Goal: Transaction & Acquisition: Purchase product/service

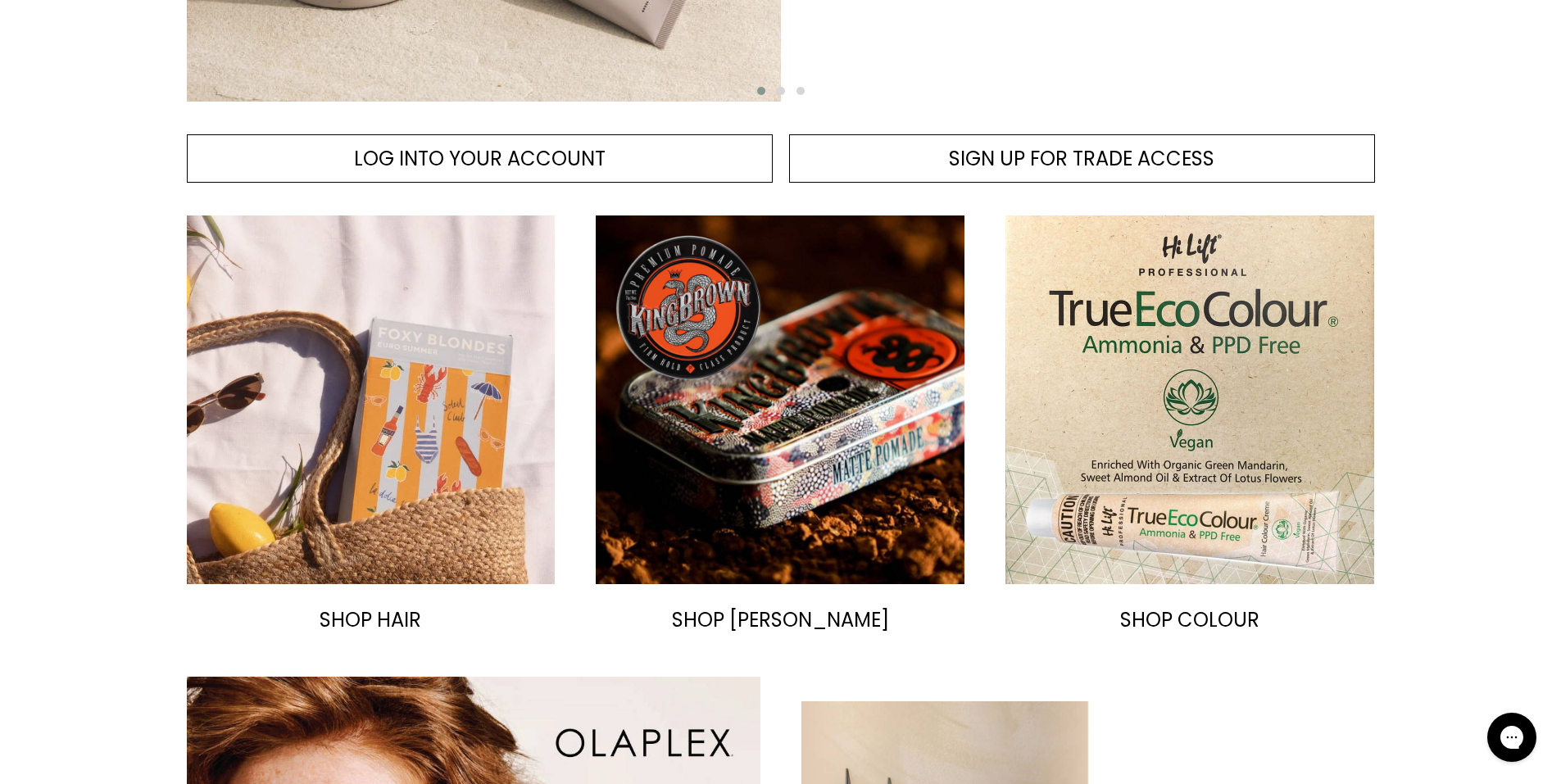
scroll to position [82, 0]
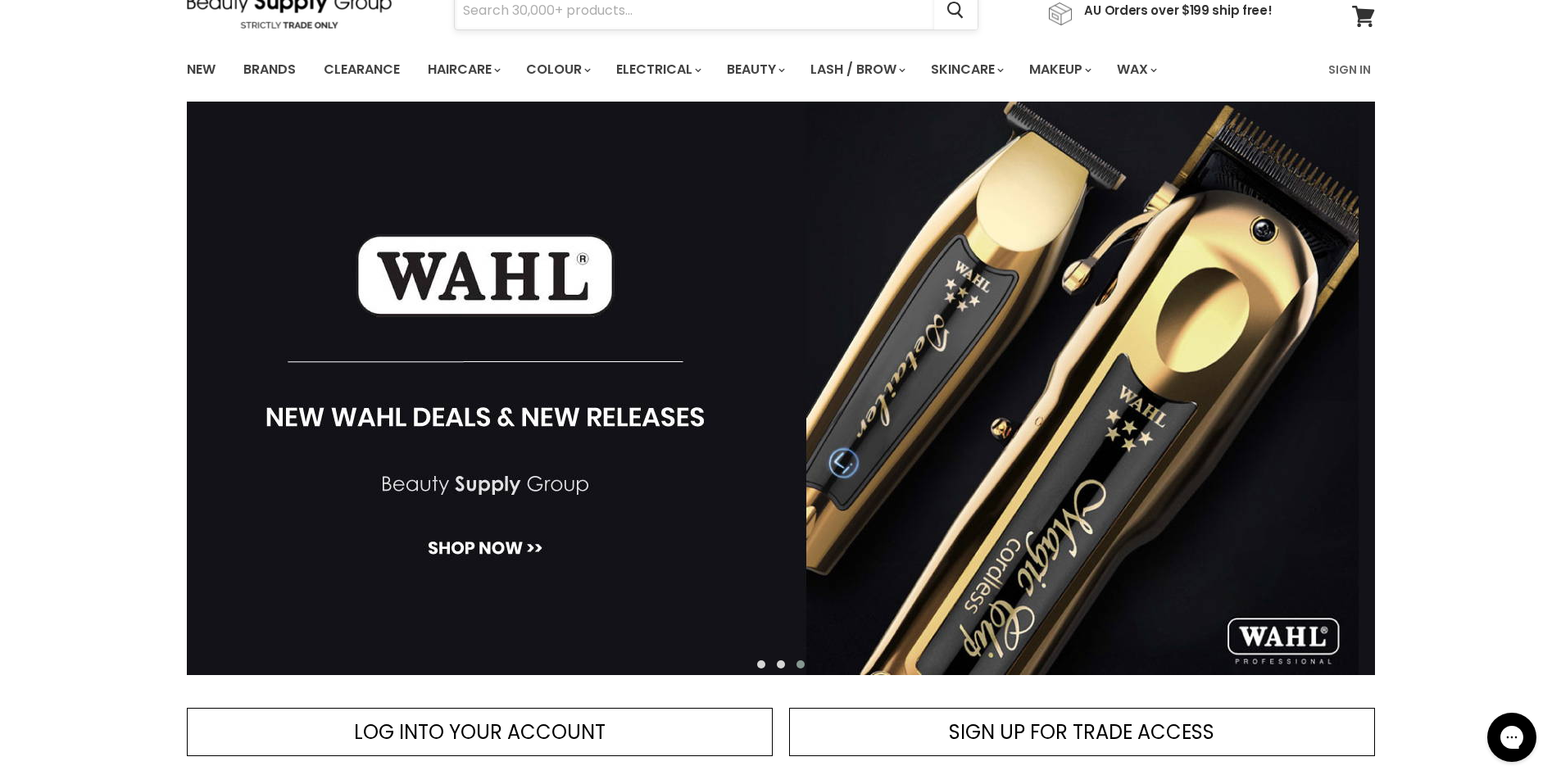
click at [776, 18] on input "Search" at bounding box center [694, 10] width 479 height 38
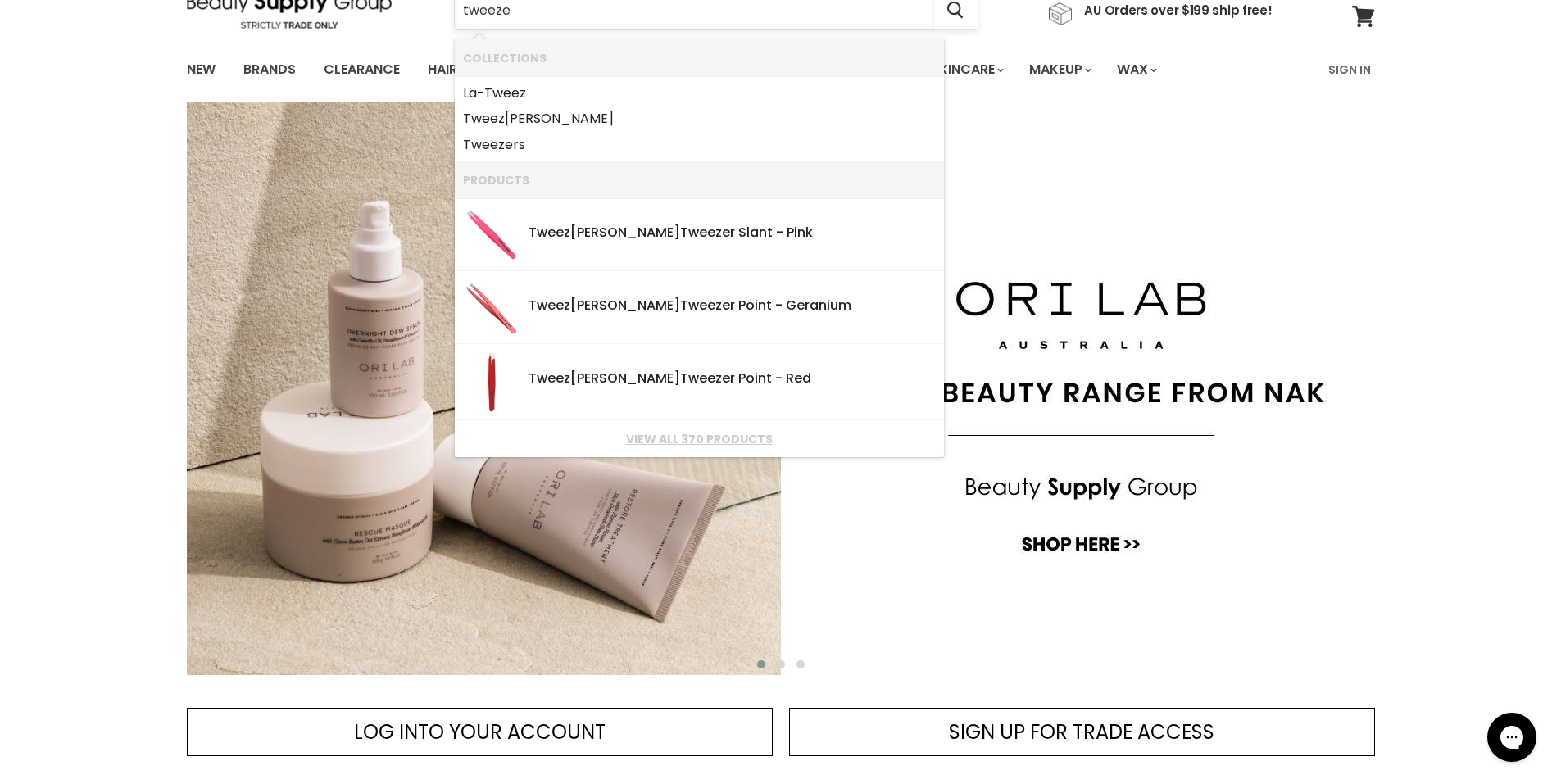
type input "tweezer"
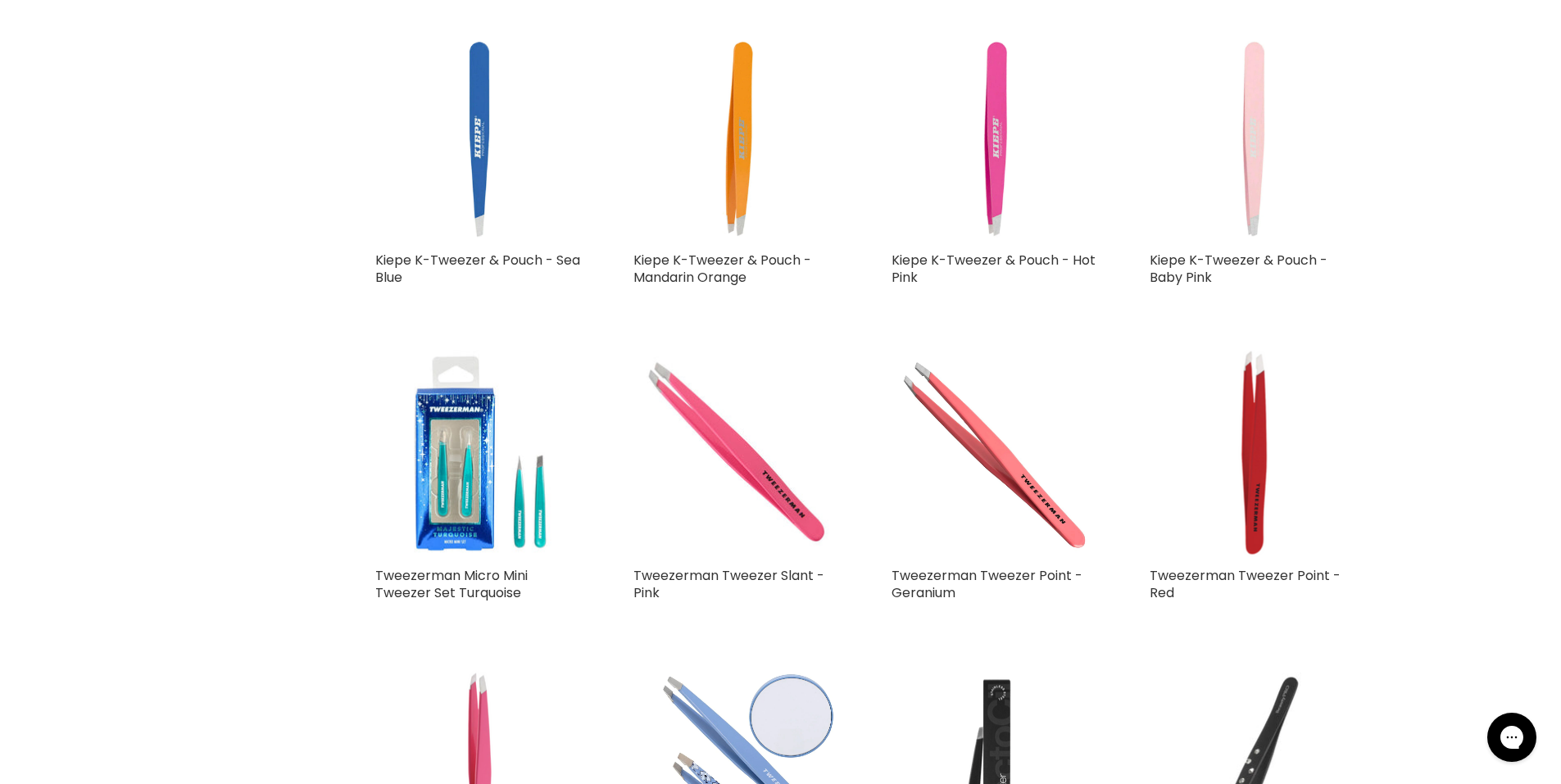
scroll to position [983, 0]
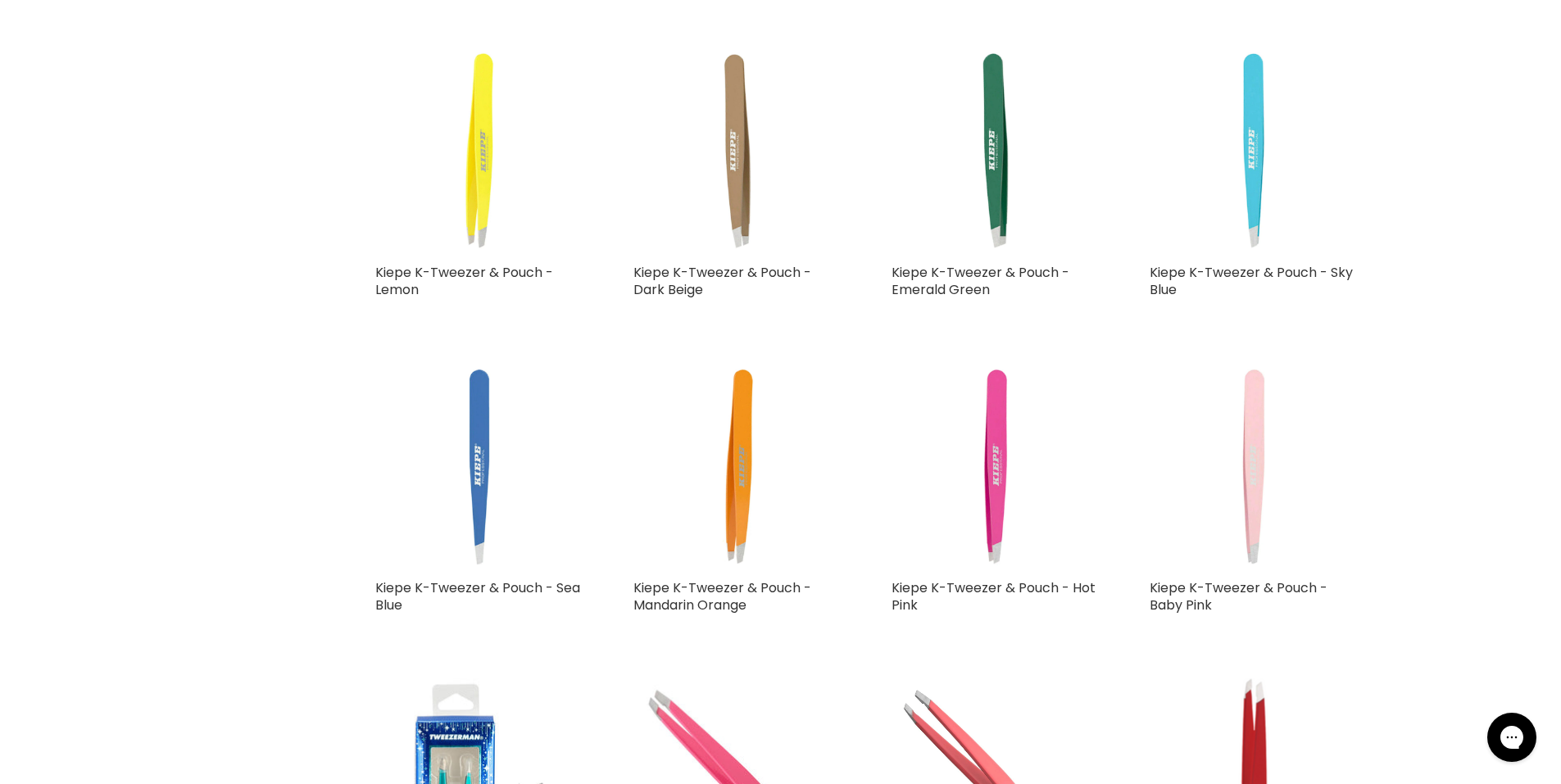
click at [483, 457] on img "Main content" at bounding box center [479, 466] width 209 height 209
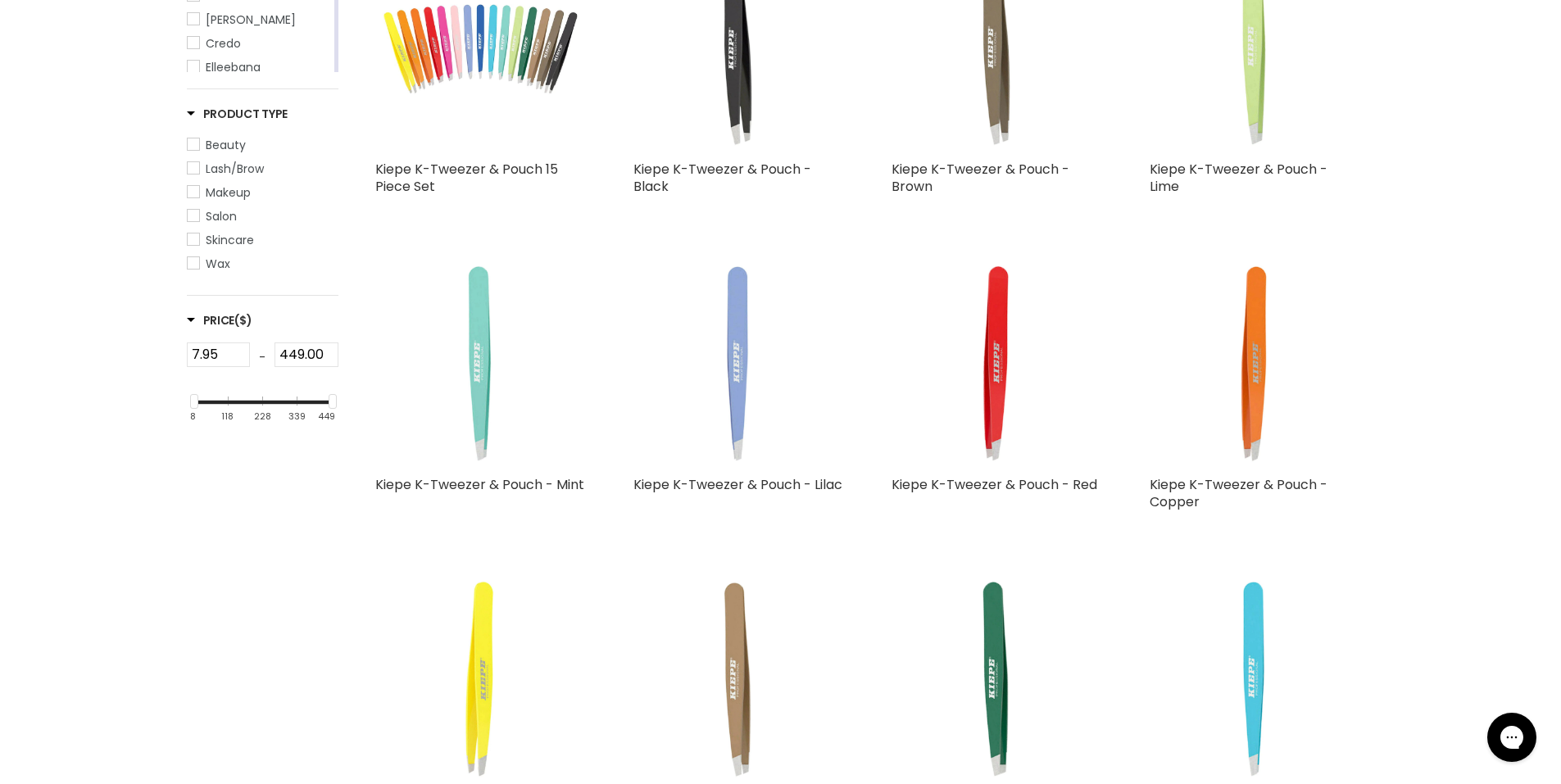
scroll to position [181, 0]
